Goal: Transaction & Acquisition: Obtain resource

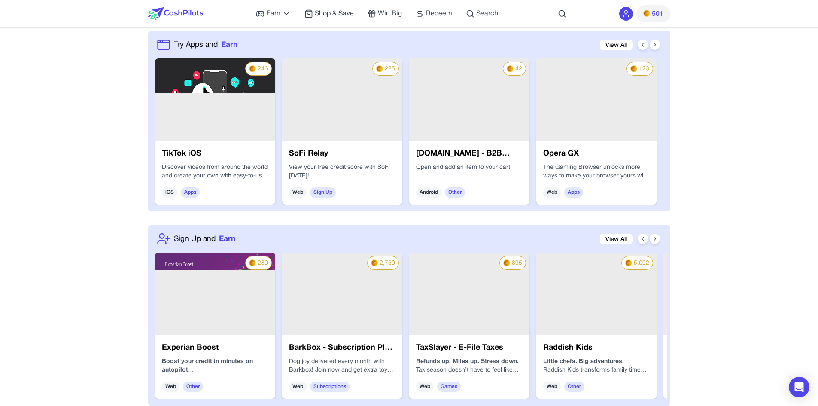
scroll to position [644, 0]
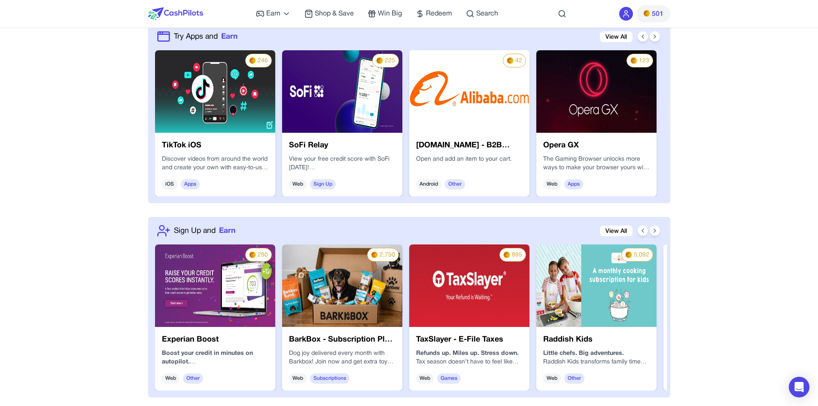
click at [212, 144] on h3 "TikTok iOS" at bounding box center [215, 146] width 107 height 12
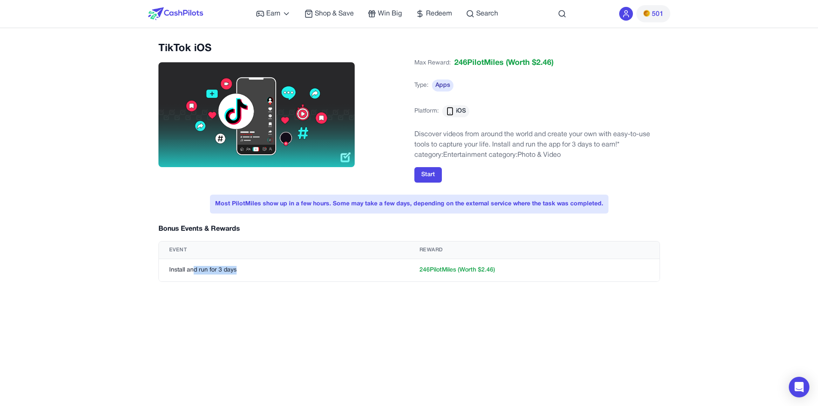
drag, startPoint x: 193, startPoint y: 271, endPoint x: 275, endPoint y: 292, distance: 84.3
click at [250, 280] on td "Install and run for 3 days" at bounding box center [284, 270] width 250 height 23
click at [290, 296] on div "TikTok iOS Max Reward: 246 PilotMiles (Worth $ 2.46 ) Type: Apps Platform: iOS …" at bounding box center [409, 245] width 522 height 406
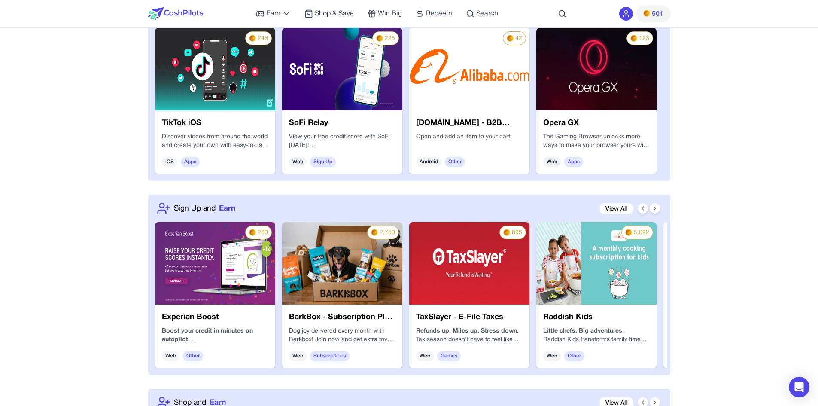
scroll to position [625, 0]
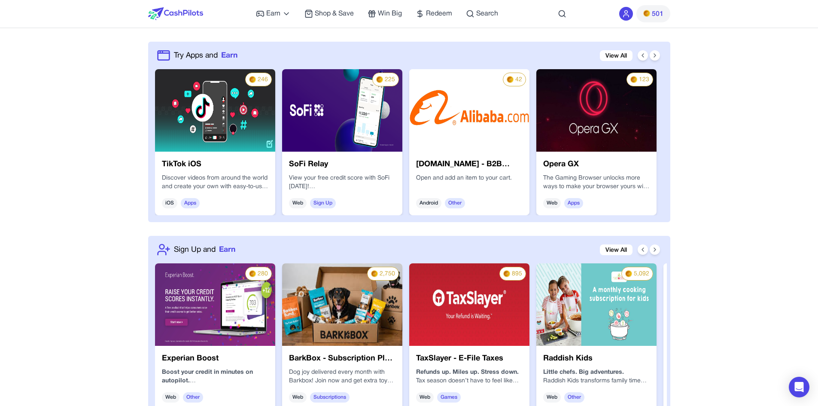
click at [363, 164] on h3 "SoFi Relay" at bounding box center [342, 164] width 107 height 12
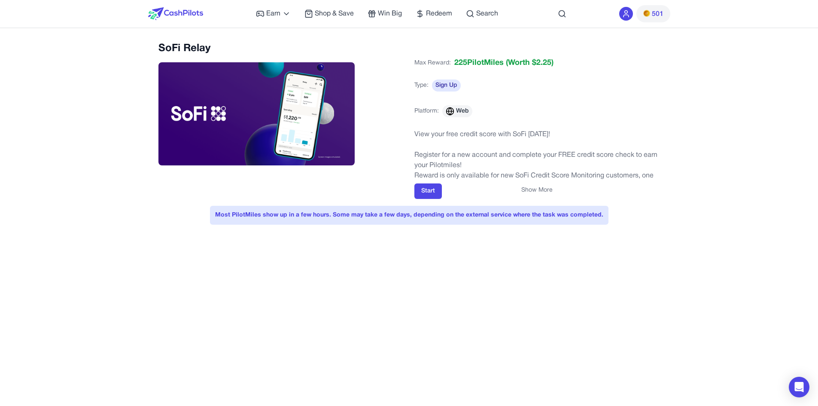
click at [519, 190] on div "Start Show More" at bounding box center [537, 190] width 246 height 15
click at [538, 189] on button "Show More" at bounding box center [536, 190] width 31 height 9
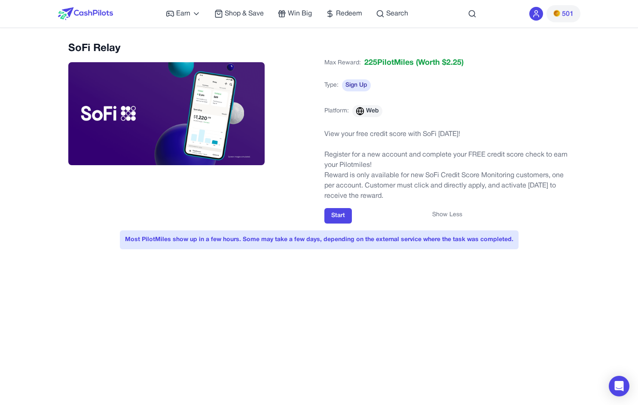
click at [549, 87] on div "Max Reward: 225 PilotMiles (Worth $ 2.25 ) Type: Sign Up Platform: Web" at bounding box center [447, 92] width 246 height 70
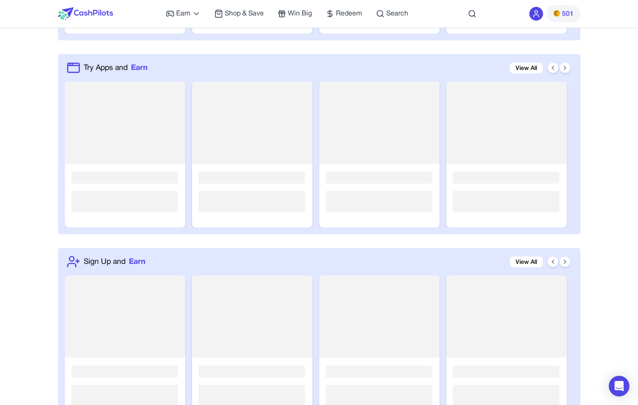
scroll to position [648, 0]
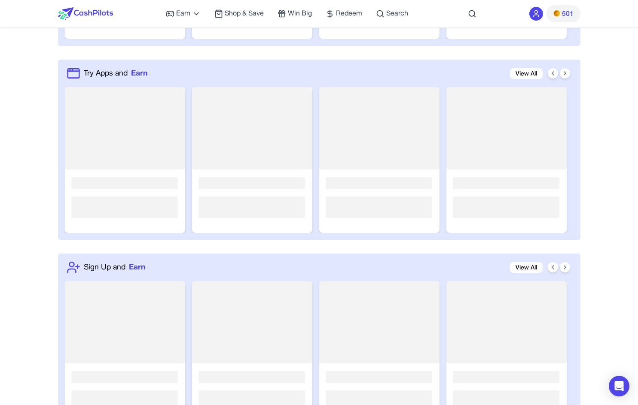
click at [523, 71] on link "View All" at bounding box center [526, 73] width 33 height 11
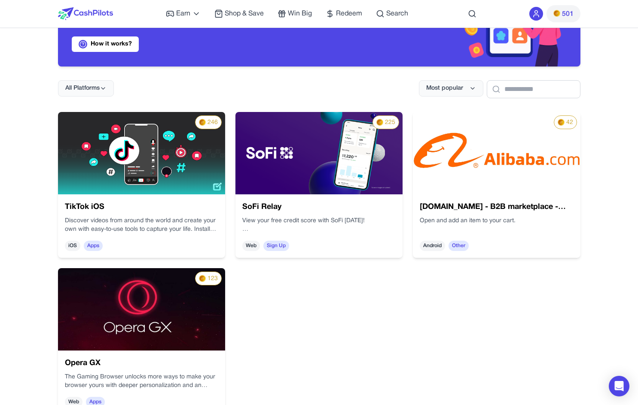
scroll to position [129, 0]
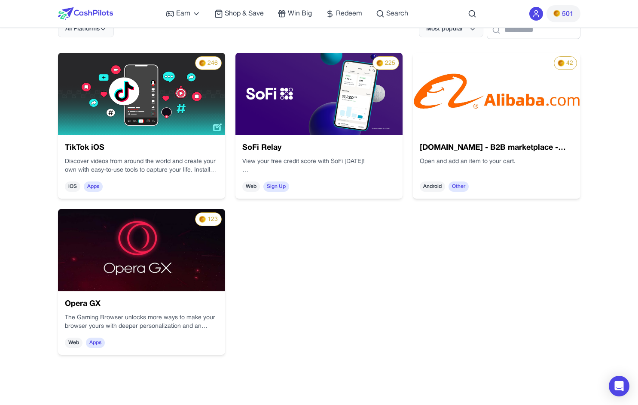
click at [514, 160] on p "Open and add an item to your cart." at bounding box center [496, 162] width 153 height 9
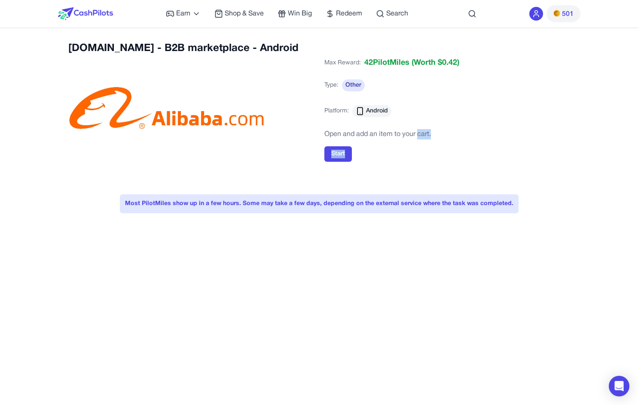
drag, startPoint x: 470, startPoint y: 143, endPoint x: 500, endPoint y: 143, distance: 30.1
click at [475, 143] on div "Max Reward: 42 PilotMiles (Worth $ 0.42 ) Type: Other Platform: Android Open an…" at bounding box center [447, 109] width 246 height 105
click at [537, 141] on div "Max Reward: 42 PilotMiles (Worth $ 0.42 ) Type: Other Platform: Android Open an…" at bounding box center [447, 109] width 246 height 105
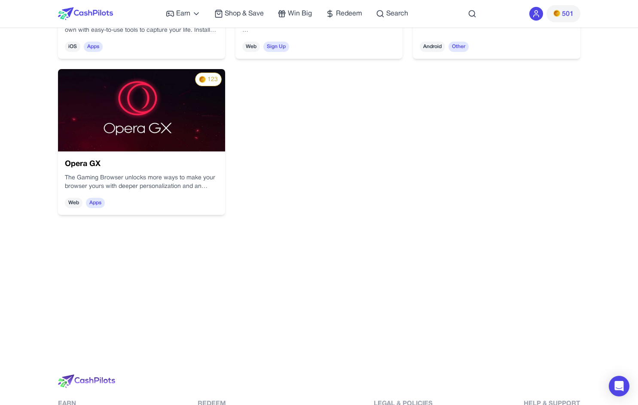
click at [127, 177] on p "The Gaming Browser unlocks more ways to make your browser yours with deeper per…" at bounding box center [141, 182] width 153 height 17
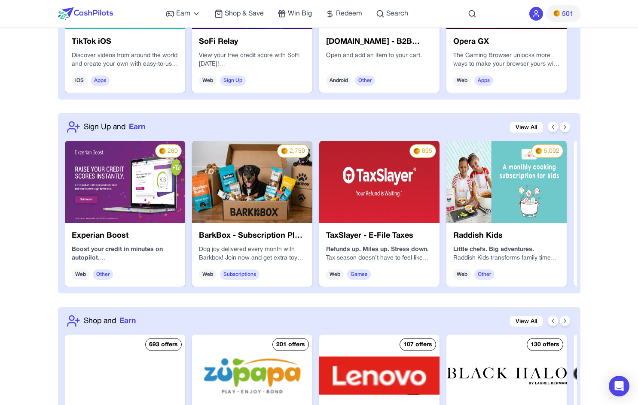
scroll to position [747, 0]
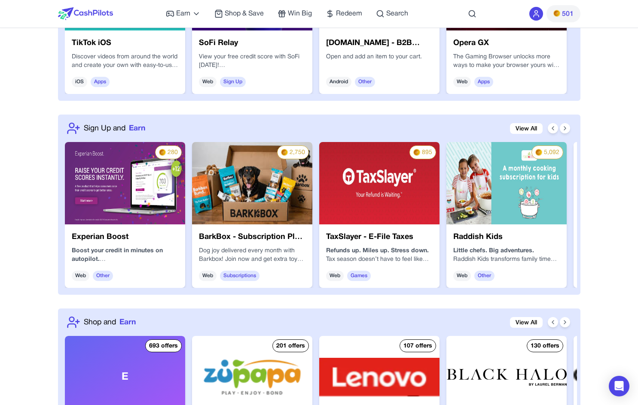
click at [485, 235] on h3 "Raddish Kids" at bounding box center [506, 238] width 107 height 12
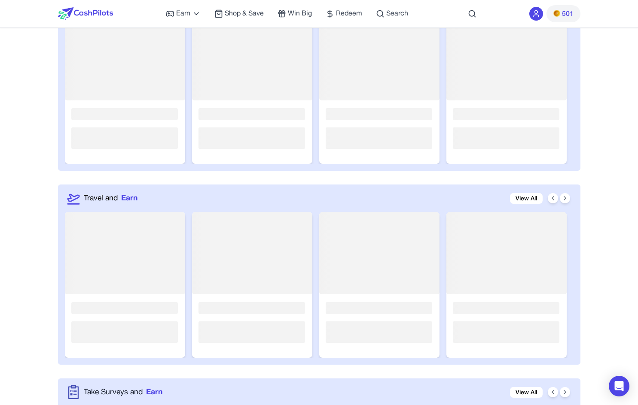
scroll to position [1112, 0]
